Goal: Book appointment/travel/reservation

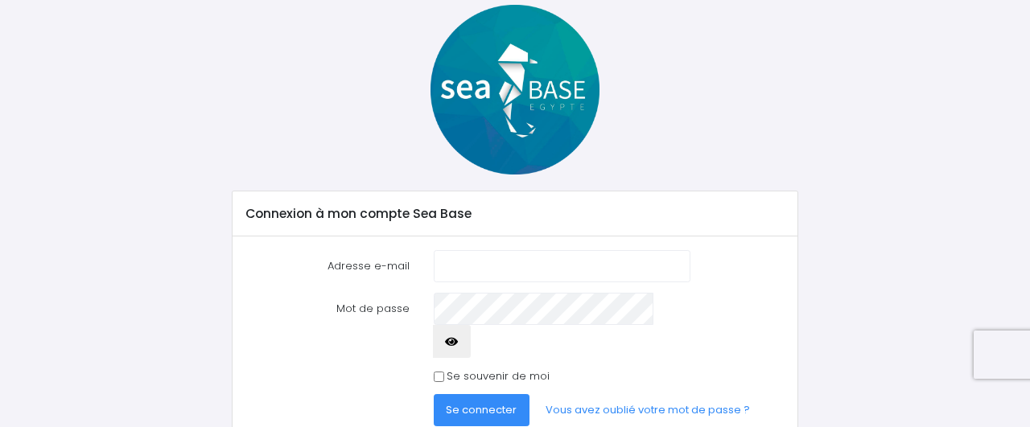
scroll to position [119, 0]
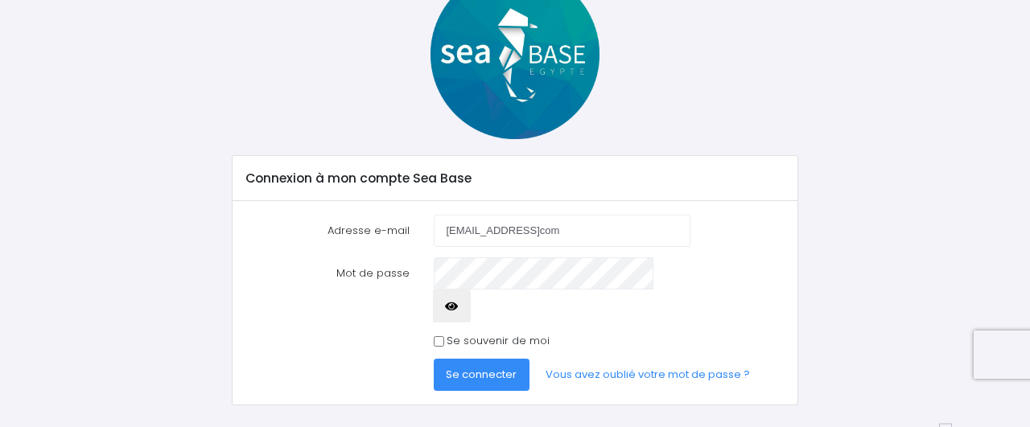
type input "laurent38360@hotmailcom"
click at [492, 367] on span "Se connecter" at bounding box center [481, 374] width 71 height 15
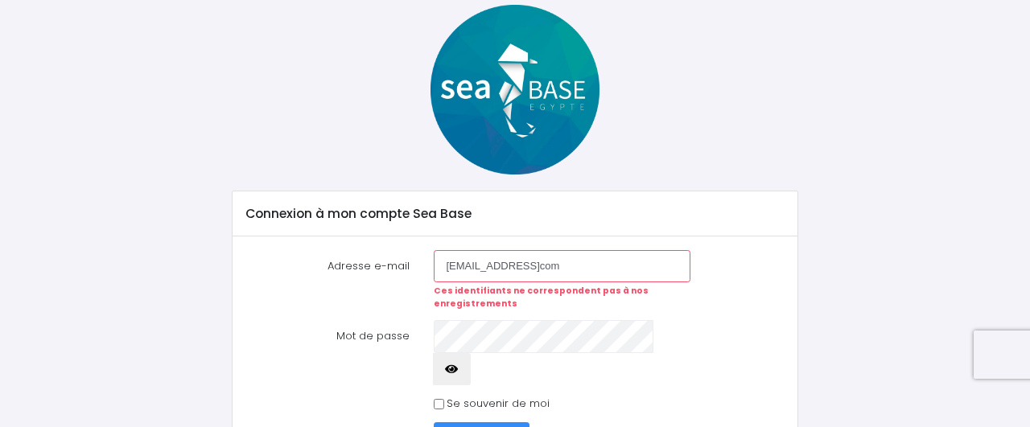
scroll to position [126, 0]
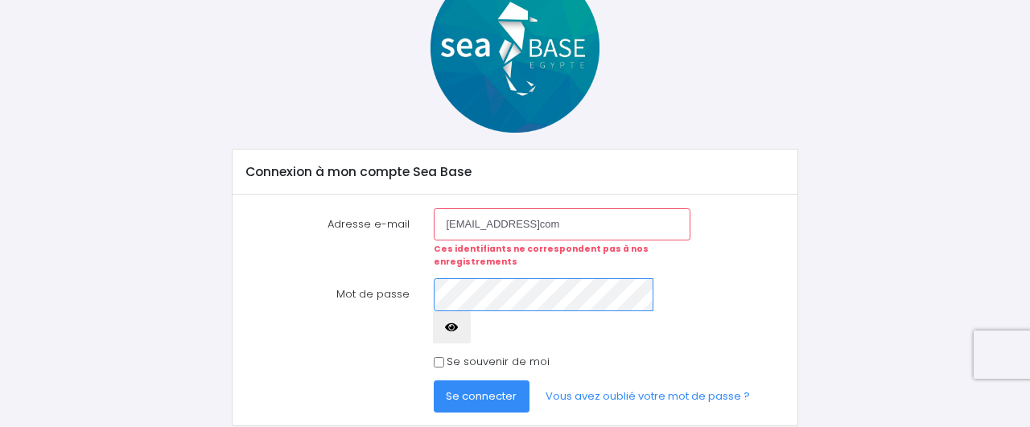
click at [434, 381] on button "Se connecter" at bounding box center [482, 397] width 97 height 32
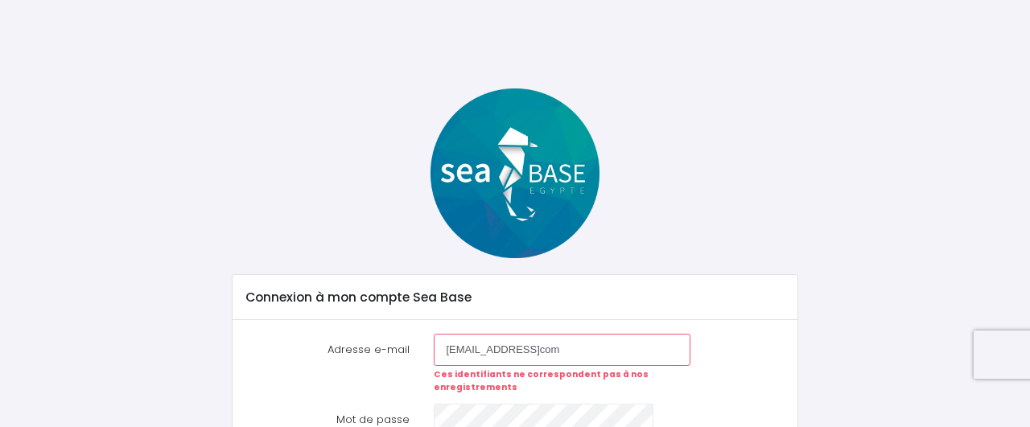
click at [551, 353] on input "laurent38360@hotmailcom" at bounding box center [562, 350] width 257 height 32
type input "laurent38360@hotmail.com"
click at [1018, 416] on div "Notre plateforme de réservation n'est pas compatible avec votre appareil. Veuil…" at bounding box center [515, 276] width 1030 height 552
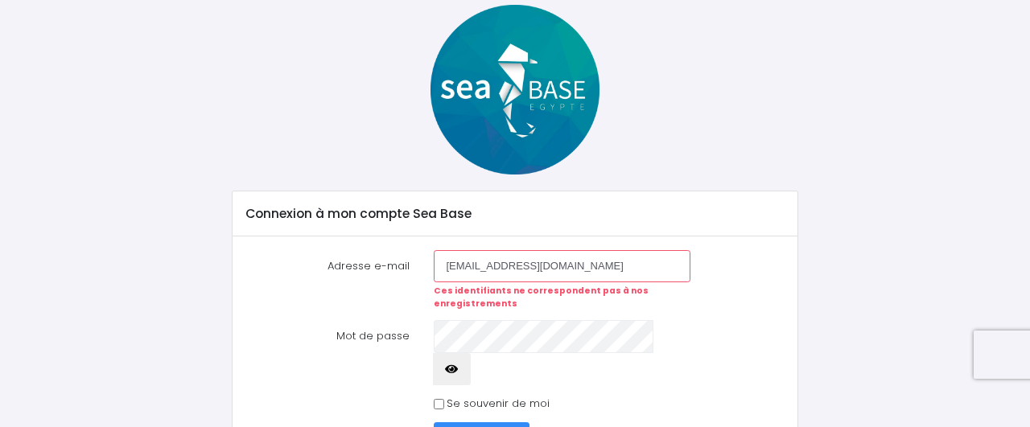
scroll to position [126, 0]
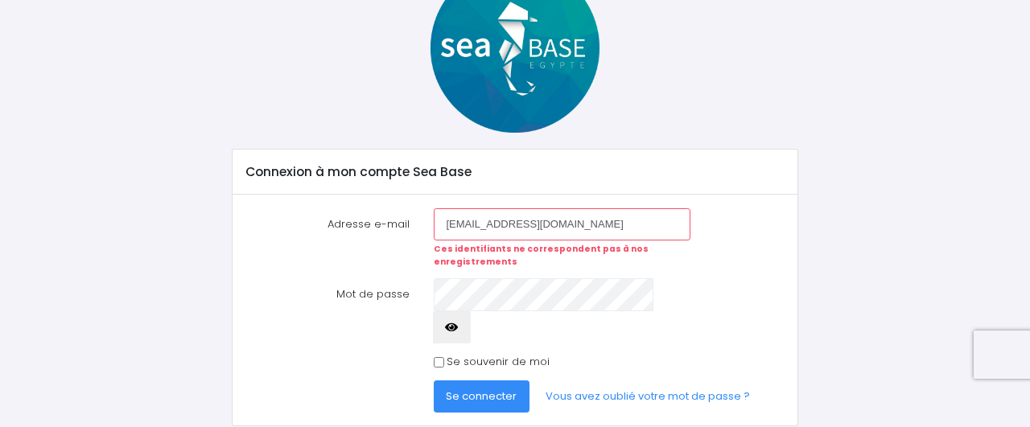
click at [500, 389] on span "Se connecter" at bounding box center [481, 396] width 71 height 15
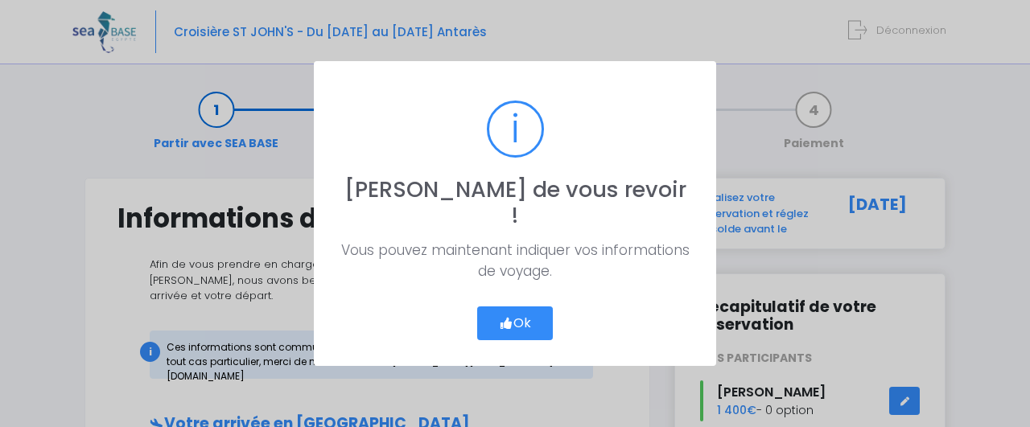
click at [510, 324] on icon "button" at bounding box center [506, 324] width 14 height 0
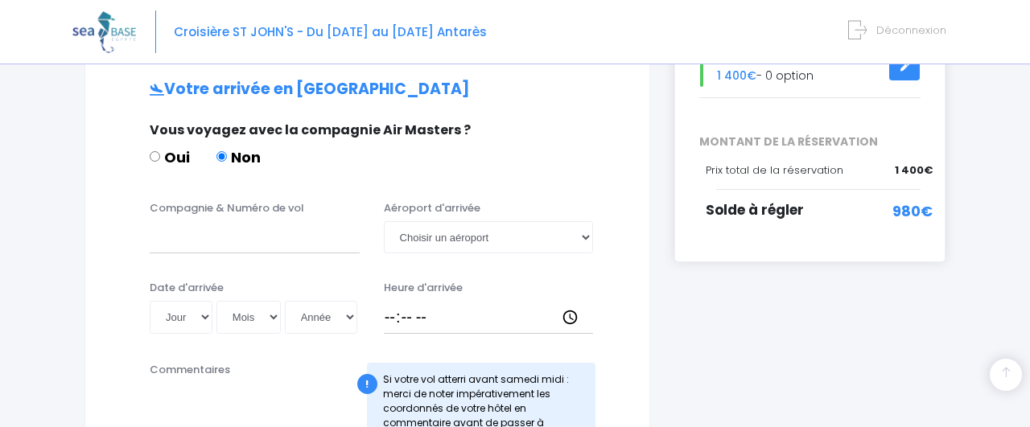
scroll to position [377, 0]
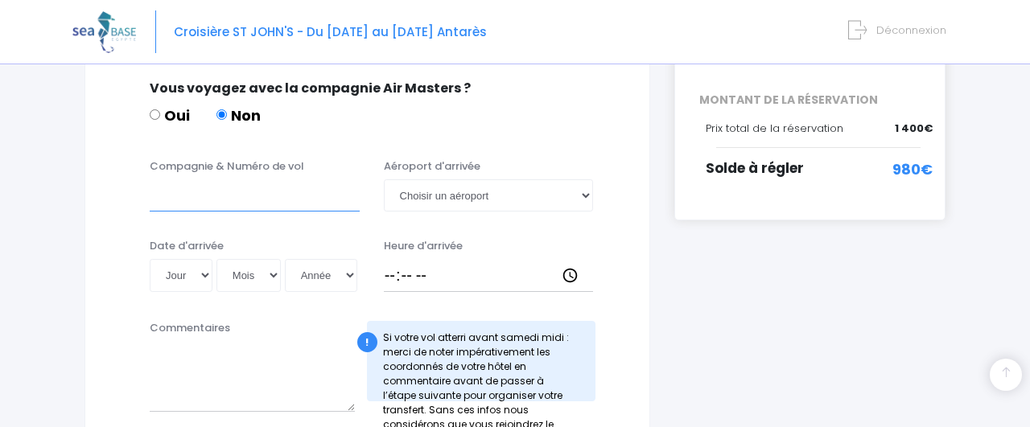
click at [237, 187] on input "Compagnie & Numéro de vol" at bounding box center [255, 196] width 210 height 32
type input "transavia T08066"
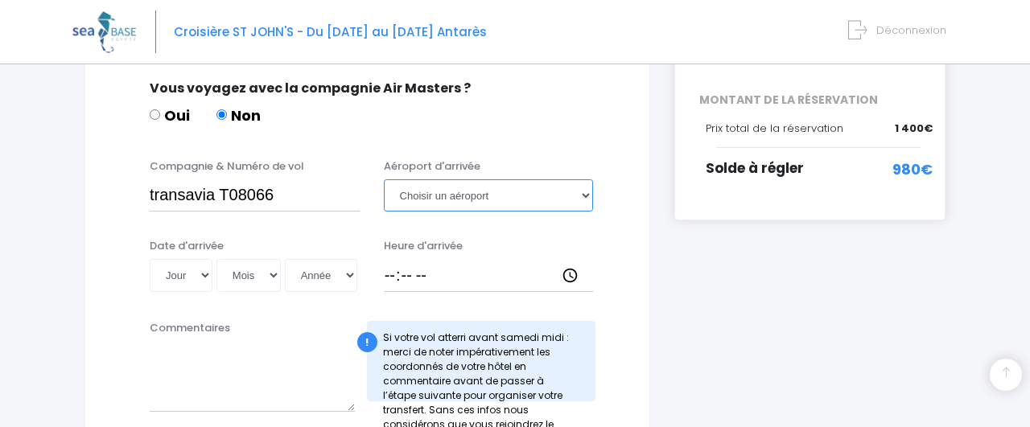
click at [384, 180] on select "Choisir un aéroport Hurghada Marsa Alam" at bounding box center [489, 196] width 210 height 32
select select "Hurghada"
click option "Hurghada" at bounding box center [0, 0] width 0 height 0
select select "08"
click option "08" at bounding box center [0, 0] width 0 height 0
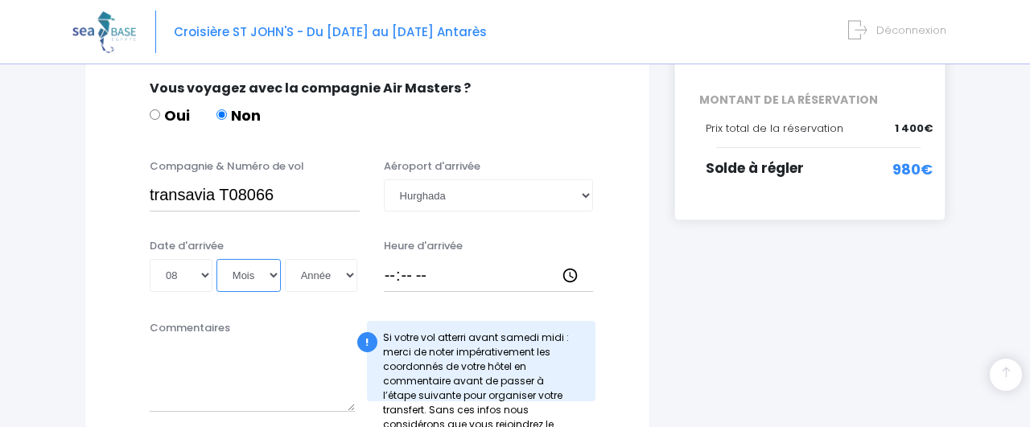
select select "11"
click option "11" at bounding box center [0, 0] width 0 height 0
select select "2026"
click option "2026" at bounding box center [0, 0] width 0 height 0
type input "2026-11-08"
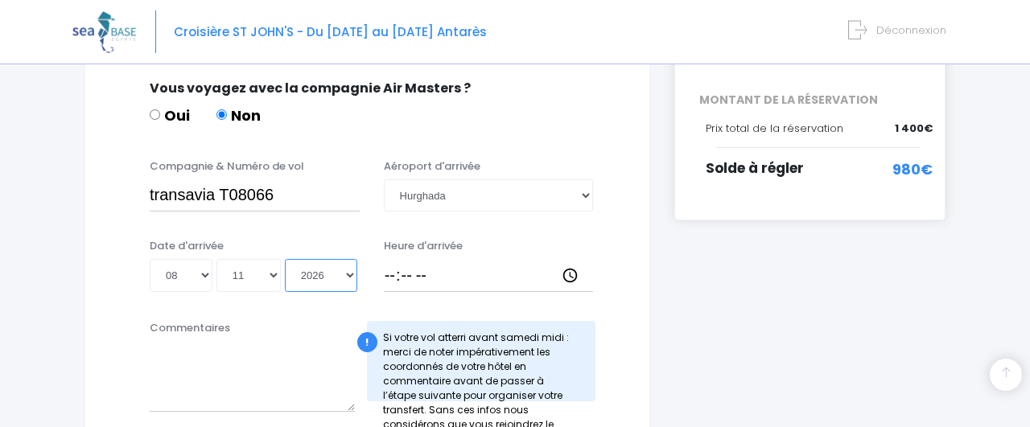
click at [285, 259] on select "Année 2045 2044 2043 2042 2041 2040 2039 2038 2037 2036 2035 2034 2033 2032 203…" at bounding box center [321, 275] width 72 height 32
select select "2025"
click option "2025" at bounding box center [0, 0] width 0 height 0
type input "2025-11-08"
click at [412, 265] on input "Heure d'arrivée" at bounding box center [489, 275] width 210 height 32
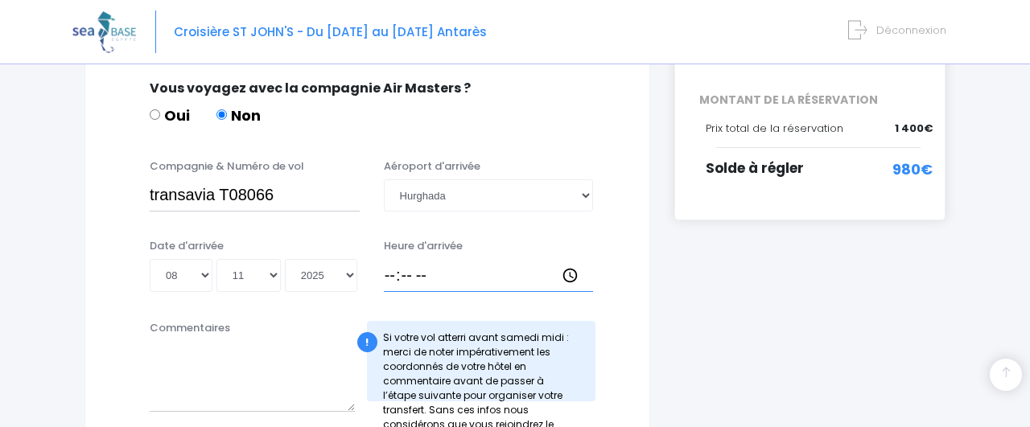
click at [389, 265] on input "Heure d'arrivée" at bounding box center [489, 275] width 210 height 32
click at [405, 266] on input "13:15" at bounding box center [489, 275] width 210 height 32
type input "18:30"
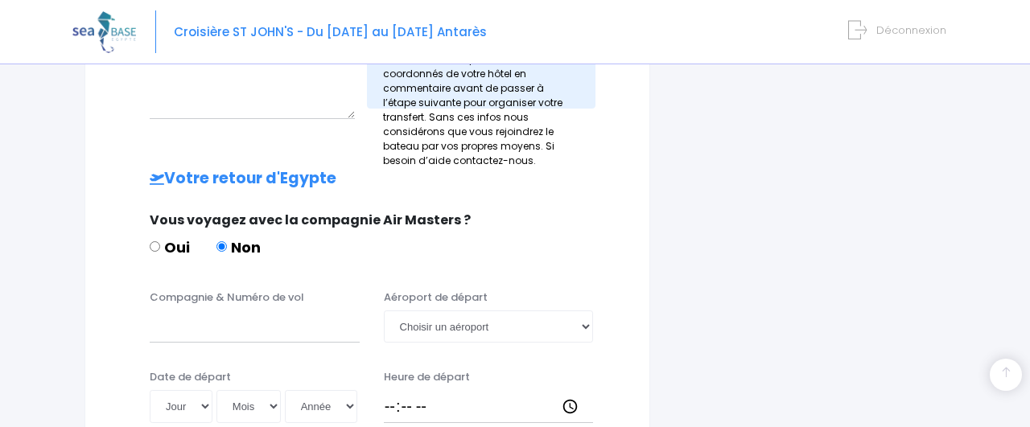
scroll to position [712, 0]
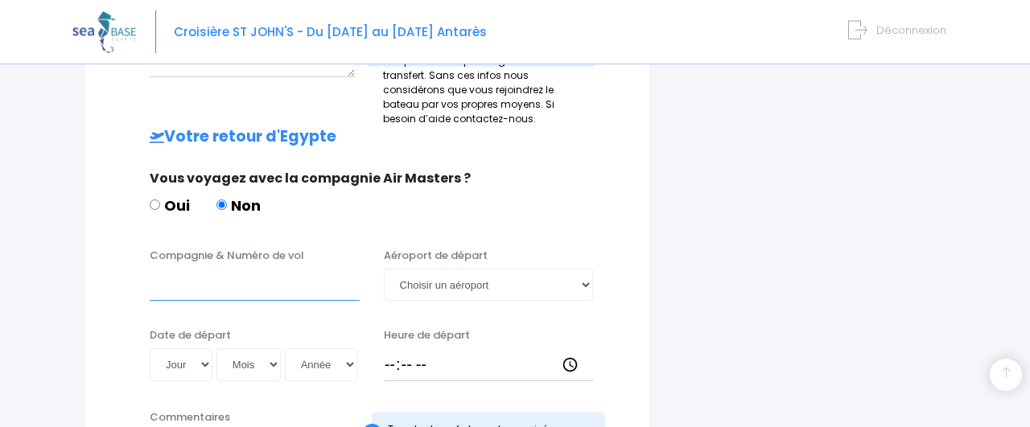
click at [199, 269] on input "Compagnie & Numéro de vol" at bounding box center [255, 285] width 210 height 32
type input "Transavia T08067"
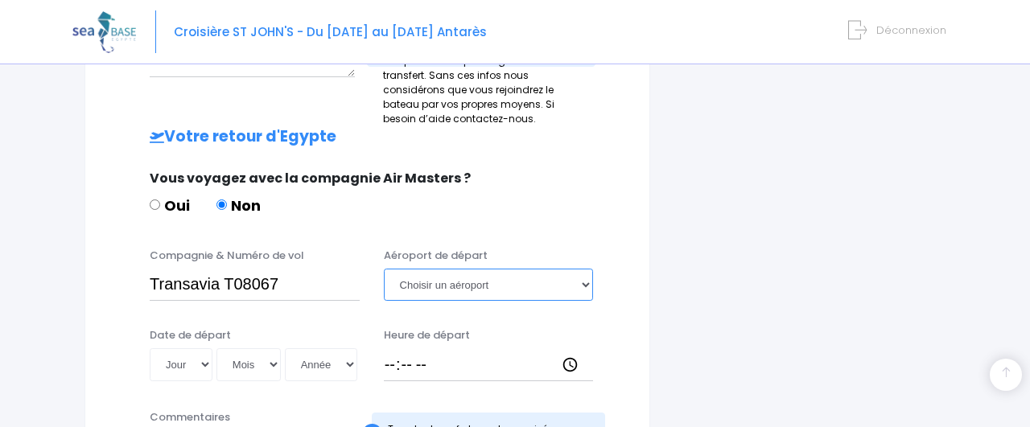
click at [384, 269] on select "Choisir un aéroport Hurghada Marsa Alam" at bounding box center [489, 285] width 210 height 32
select select "Hurghada"
click option "Hurghada" at bounding box center [0, 0] width 0 height 0
click at [150, 349] on select "Jour 01 02 03 04 05 06 07 08 09 10 11 12 13 14 15 16 17 18 19 20 21 22 23 24 25…" at bounding box center [181, 365] width 63 height 32
select select "15"
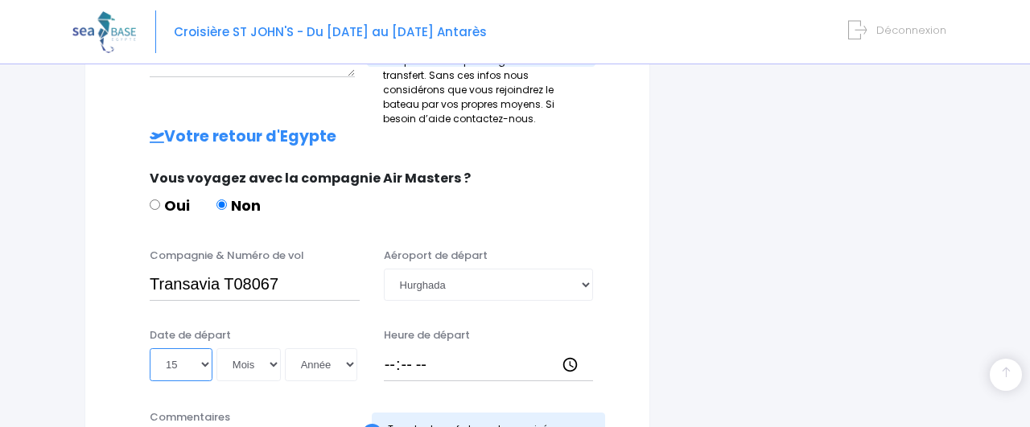
click option "15" at bounding box center [0, 0] width 0 height 0
click at [217, 349] on select "Mois 01 02 03 04 05 06 07 08 09 10 11 12" at bounding box center [249, 365] width 64 height 32
select select "11"
click option "11" at bounding box center [0, 0] width 0 height 0
click at [285, 349] on select "Année 2045 2044 2043 2042 2041 2040 2039 2038 2037 2036 2035 2034 2033 2032 203…" at bounding box center [321, 365] width 72 height 32
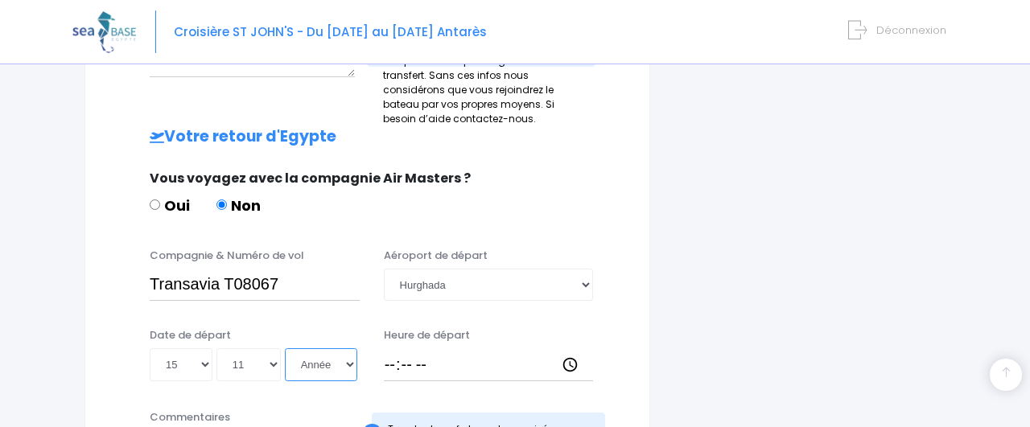
select select "2025"
click option "2025" at bounding box center [0, 0] width 0 height 0
type input "2025-11-15"
click at [396, 349] on input "Heure de départ" at bounding box center [489, 365] width 210 height 32
type input "19:25"
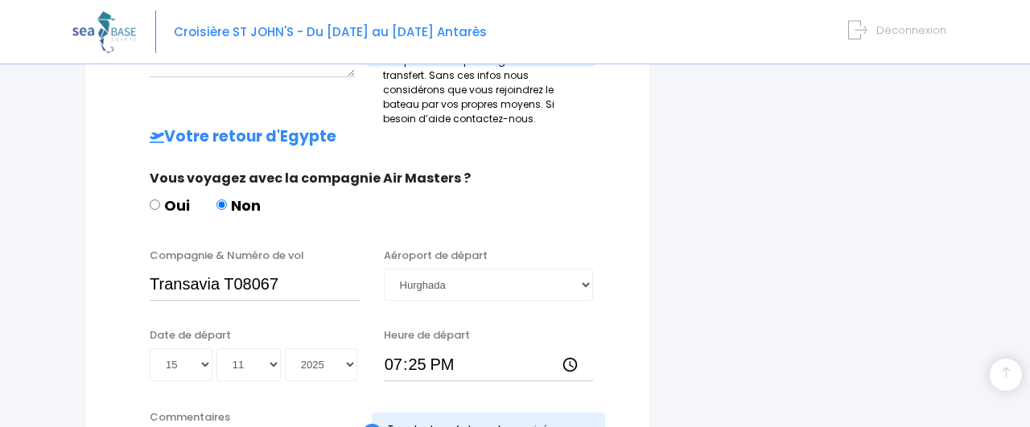
click at [616, 331] on div "Date de départ Jour 01 02 03 04 05 06 07 08 09 10 11 12 13 14 15 16 17 18 19 20…" at bounding box center [367, 360] width 524 height 64
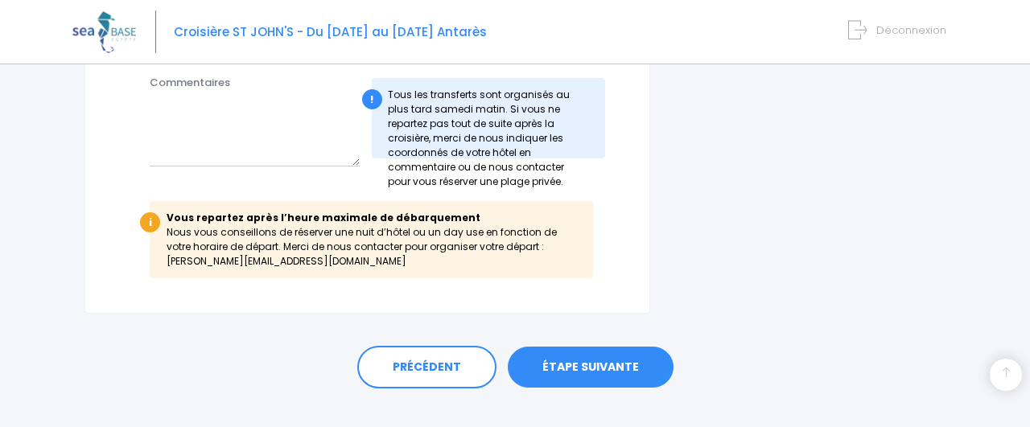
scroll to position [1055, 0]
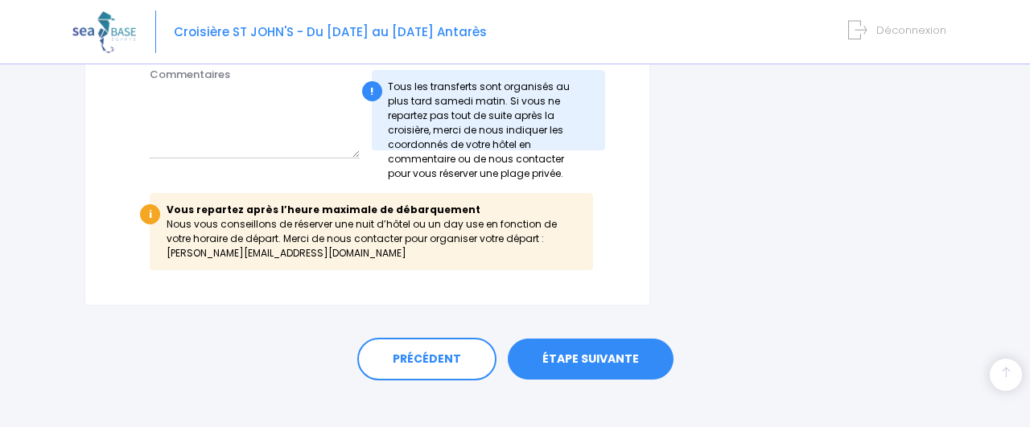
click at [608, 339] on link "ÉTAPE SUIVANTE" at bounding box center [591, 360] width 166 height 42
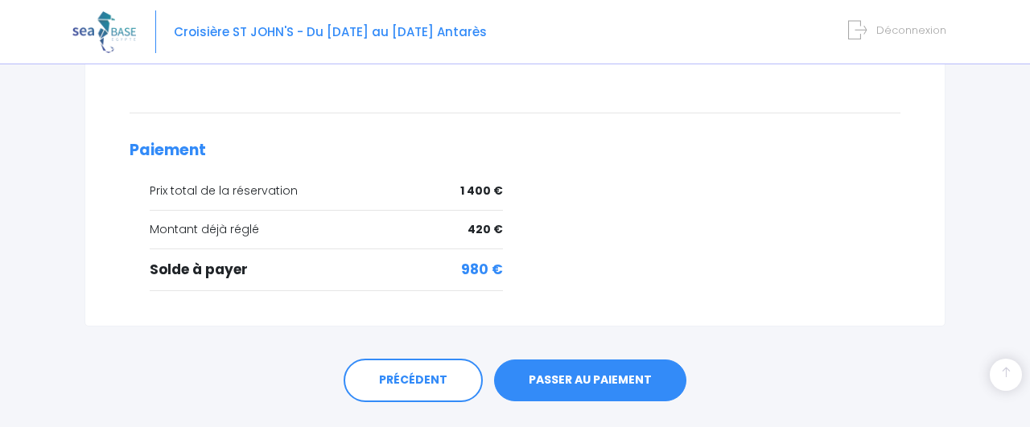
scroll to position [701, 0]
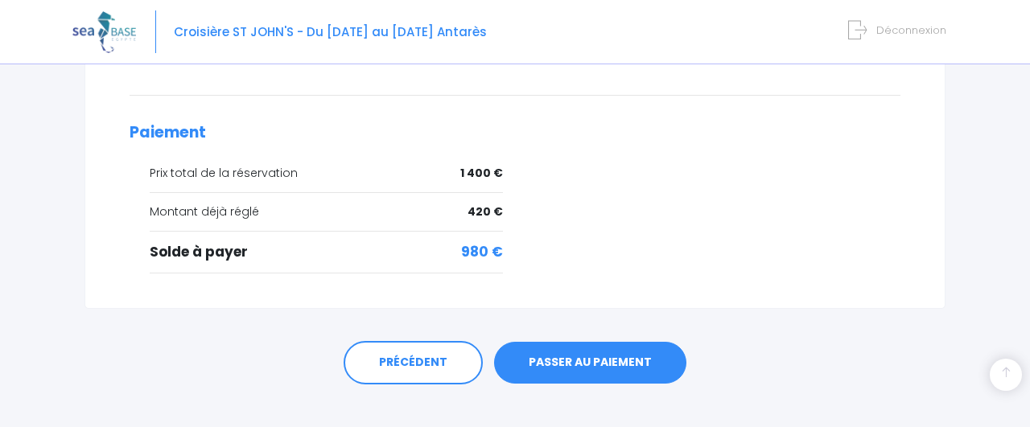
click at [590, 342] on link "PASSER AU PAIEMENT" at bounding box center [590, 363] width 192 height 42
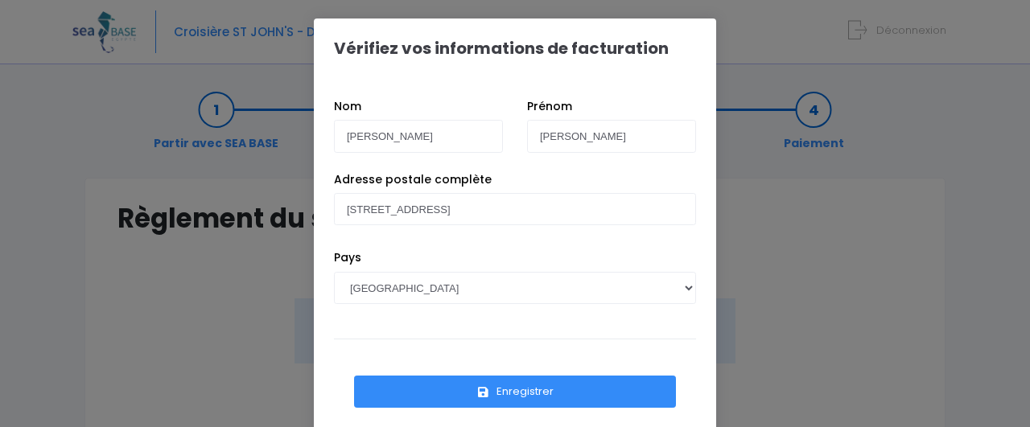
click at [506, 389] on button "Enregistrer" at bounding box center [515, 392] width 322 height 32
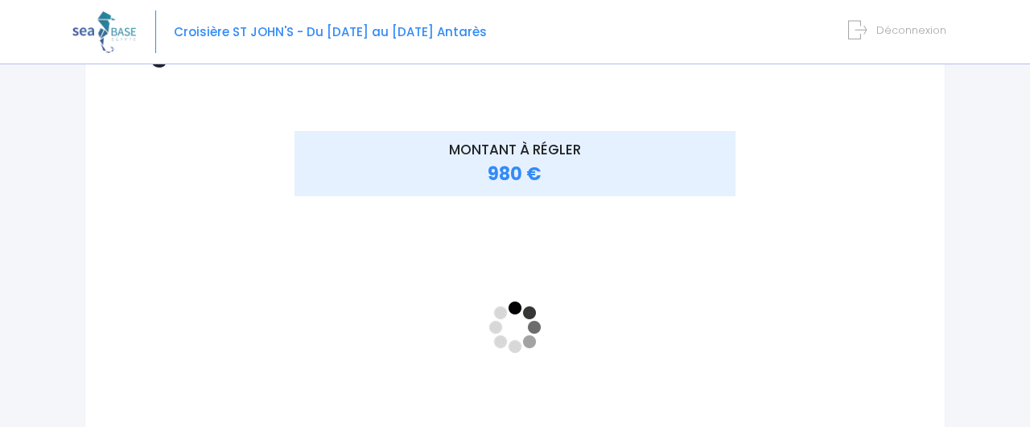
scroll to position [209, 0]
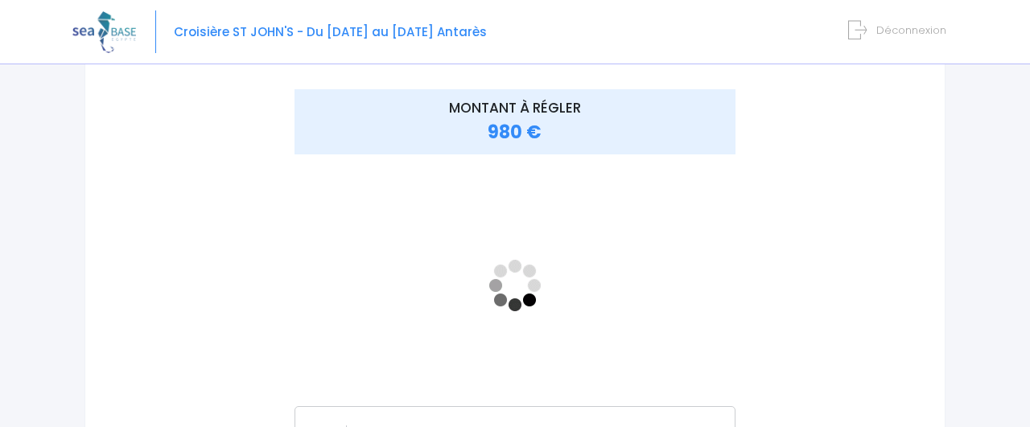
click at [877, 202] on div "MONTANT À RÉGLER 980 €" at bounding box center [515, 306] width 795 height 435
